Goal: Obtain resource: Download file/media

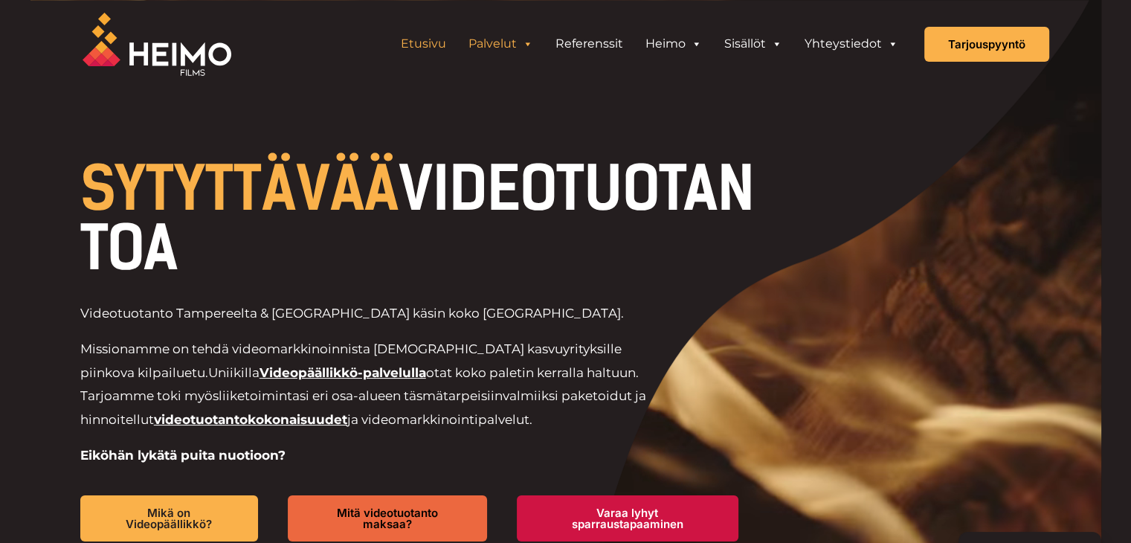
click at [507, 41] on link "Palvelut" at bounding box center [500, 44] width 87 height 30
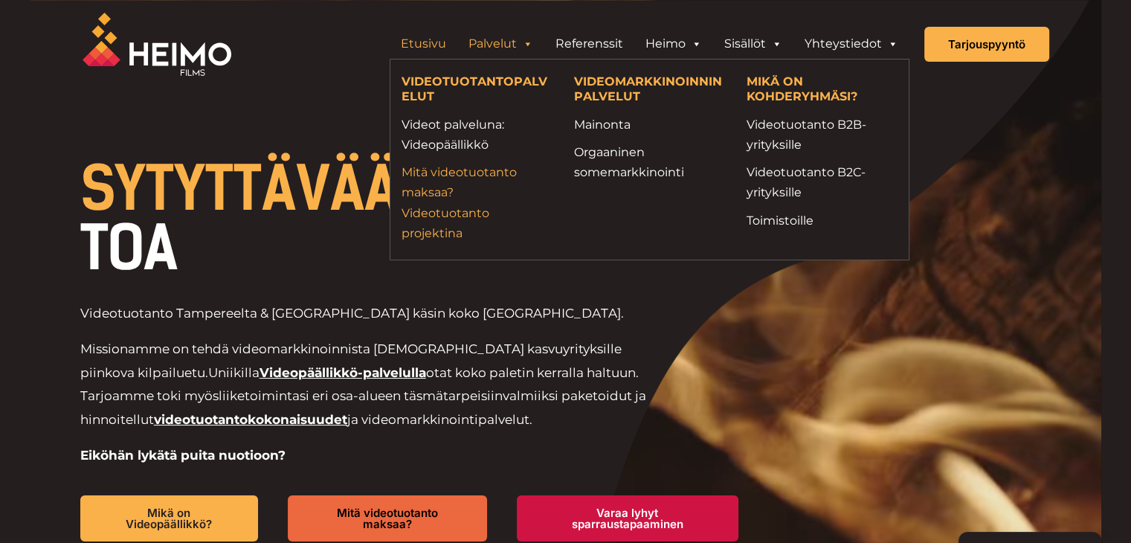
click at [457, 223] on link "Mitä videotuotanto maksaa? Videotuotanto projektina" at bounding box center [477, 202] width 150 height 81
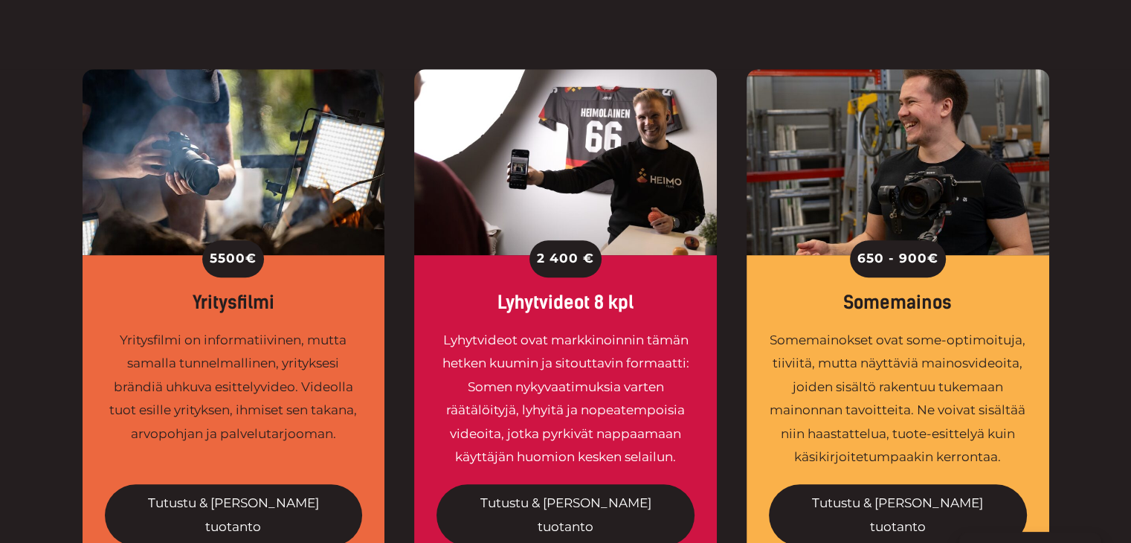
scroll to position [1264, 0]
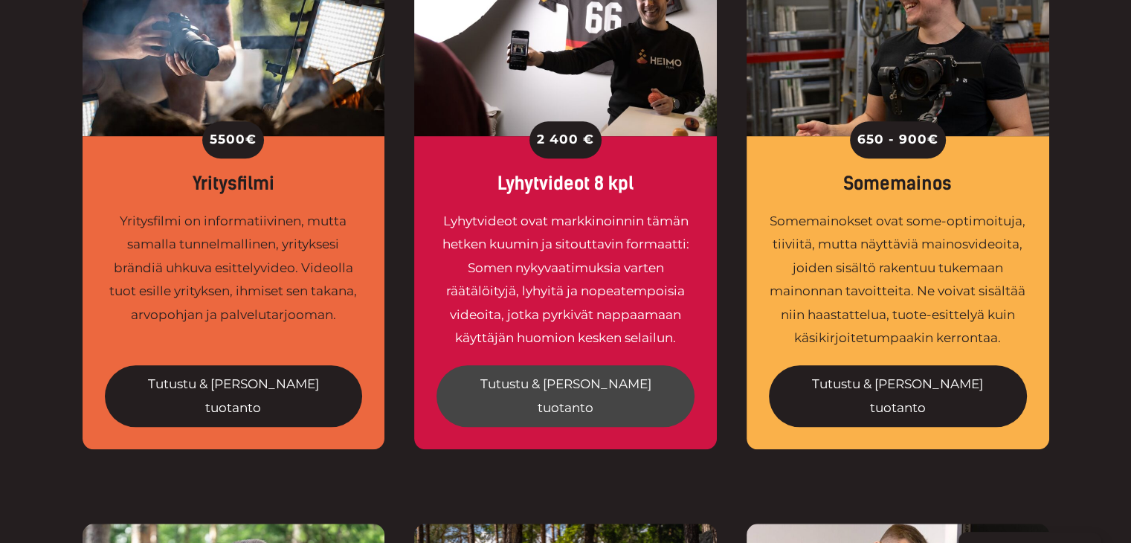
click at [539, 365] on link "Tutustu & tilaa tuotanto" at bounding box center [566, 396] width 258 height 62
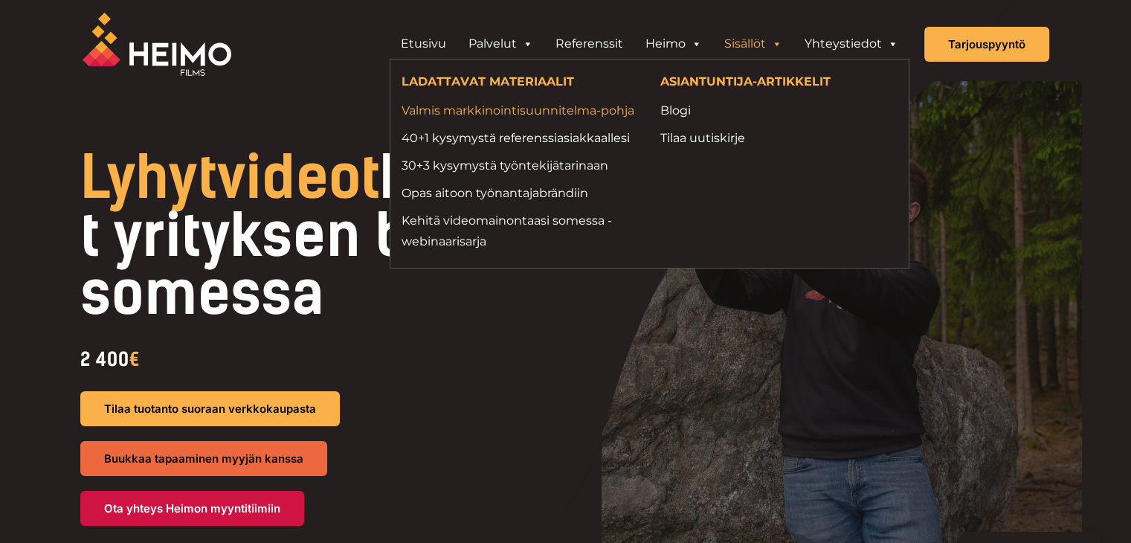
click at [569, 114] on link "Valmis markkinointisuunnitelma-pohja" at bounding box center [520, 110] width 237 height 20
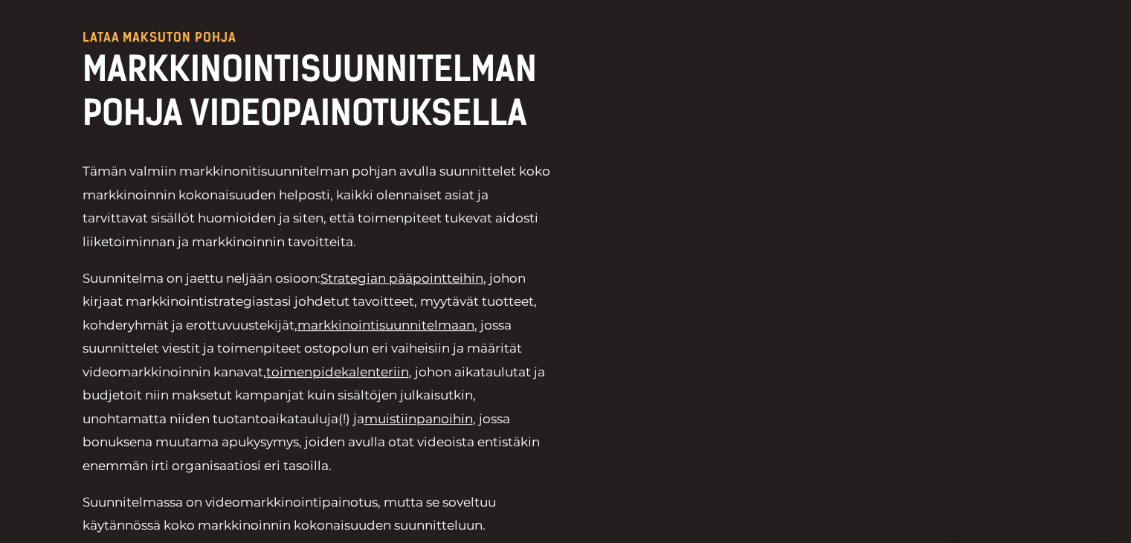
scroll to position [521, 0]
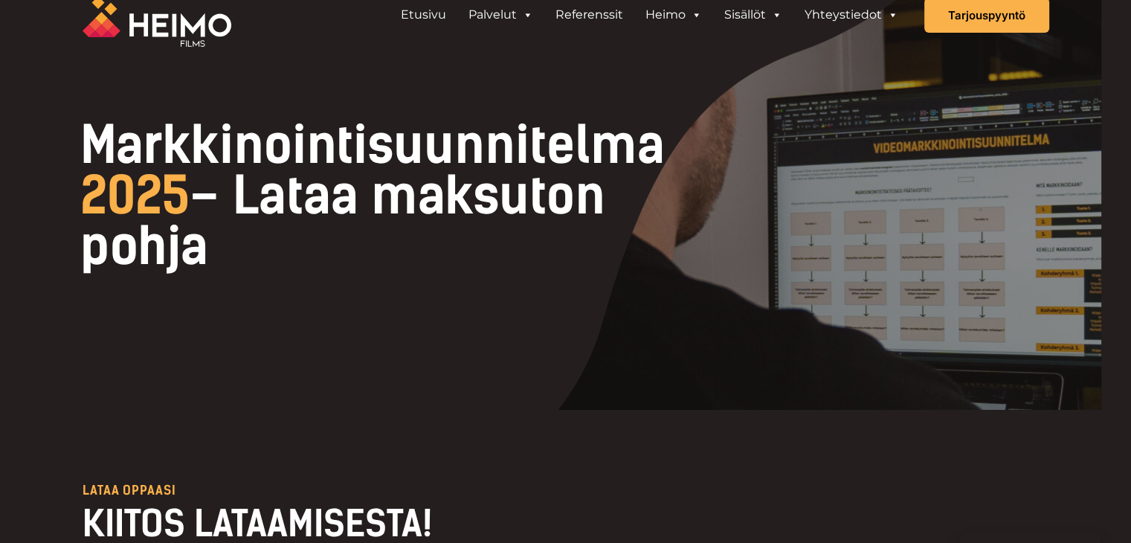
scroll to position [298, 0]
